Goal: Check status: Check status

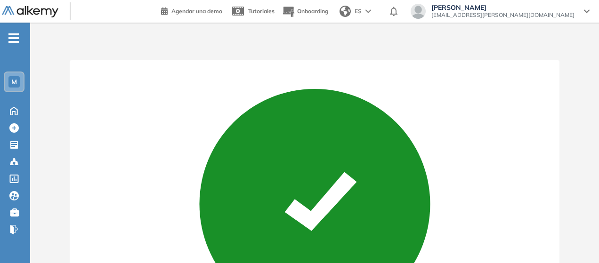
click at [37, 16] on img at bounding box center [30, 12] width 57 height 12
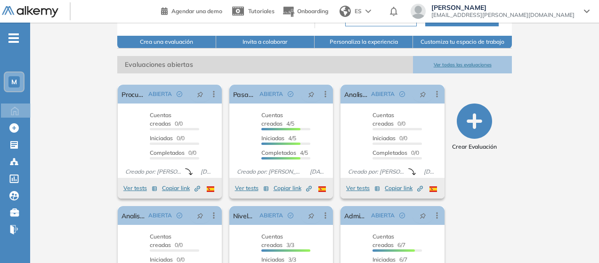
scroll to position [141, 0]
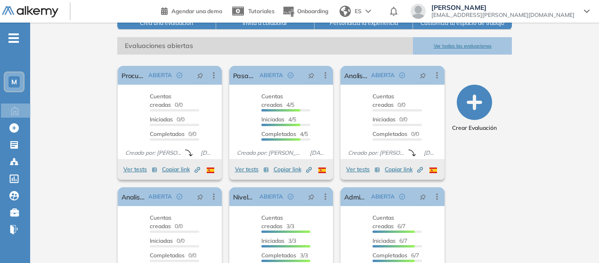
click at [478, 40] on button "Ver todas las evaluaciones" at bounding box center [462, 45] width 98 height 17
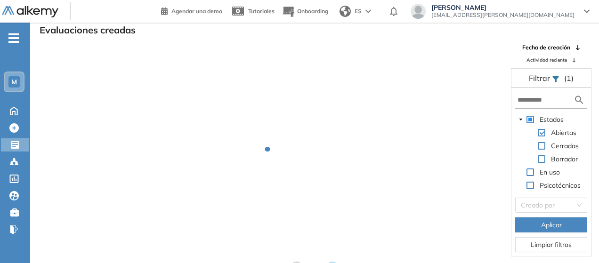
click at [553, 61] on span "Actividad reciente" at bounding box center [547, 60] width 41 height 7
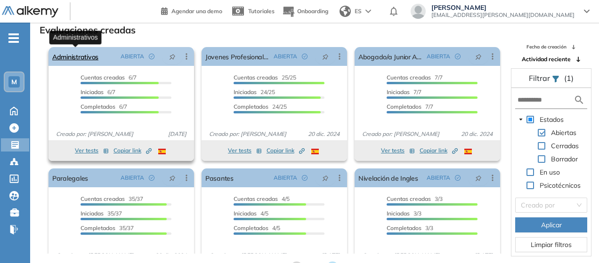
click at [92, 57] on link "Administrativos" at bounding box center [75, 56] width 46 height 19
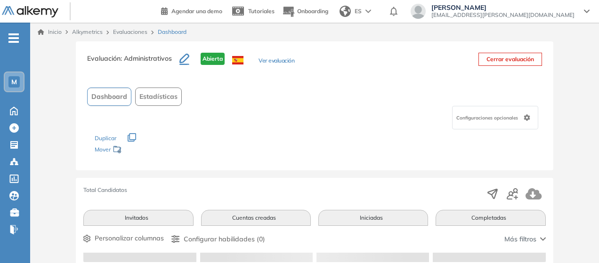
click at [487, 215] on button "Completadas" at bounding box center [491, 218] width 110 height 16
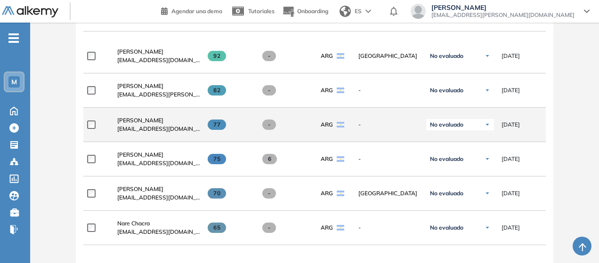
scroll to position [330, 0]
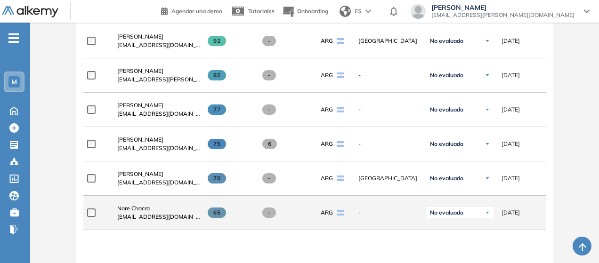
click at [137, 209] on span "Nare Chacra" at bounding box center [133, 208] width 32 height 7
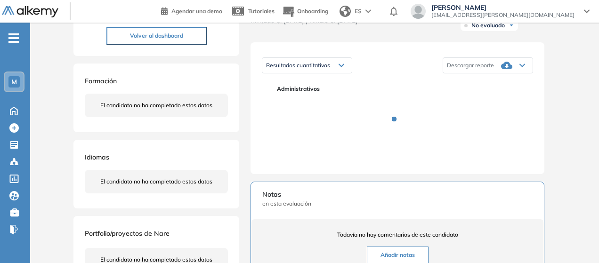
scroll to position [141, 0]
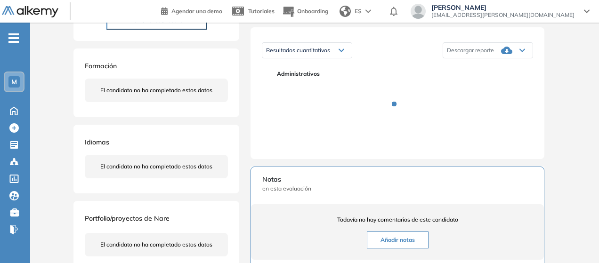
click at [503, 54] on icon at bounding box center [506, 51] width 11 height 8
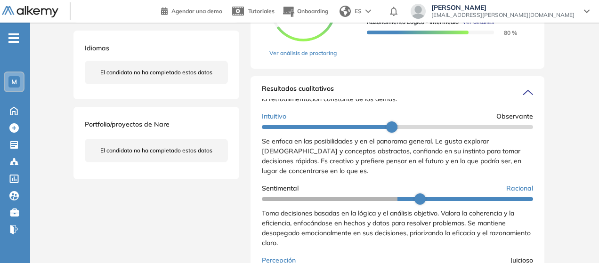
scroll to position [165, 0]
